Goal: Task Accomplishment & Management: Manage account settings

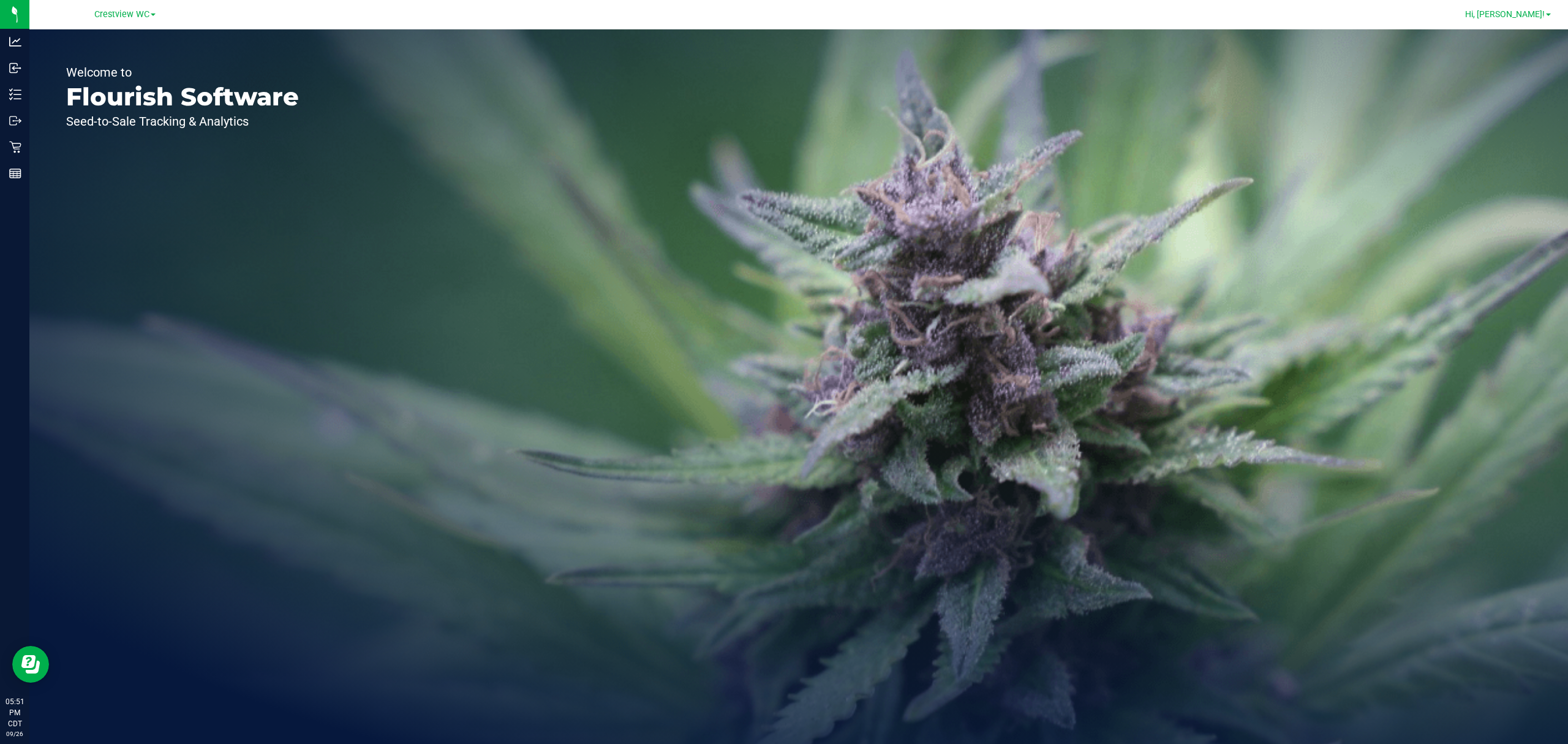
click at [1515, 17] on span "Hi, [PERSON_NAME]!" at bounding box center [1506, 14] width 80 height 10
click at [1531, 118] on li "Sign Out" at bounding box center [1513, 108] width 92 height 22
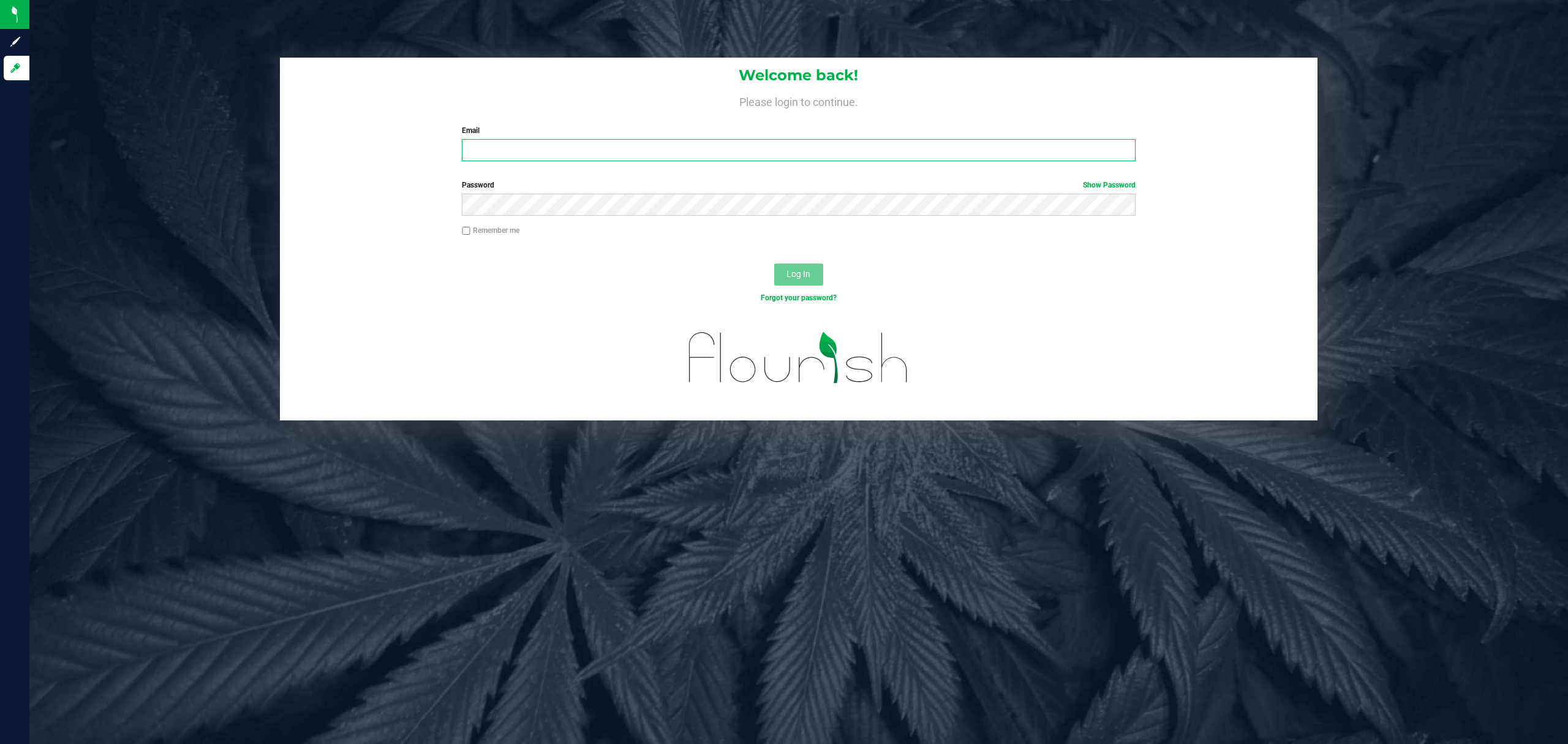
click at [571, 151] on input "Email" at bounding box center [799, 150] width 674 height 22
type input "[EMAIL_ADDRESS][DOMAIN_NAME]"
click at [774, 263] on button "Log In" at bounding box center [799, 274] width 49 height 22
